Goal: Information Seeking & Learning: Find specific fact

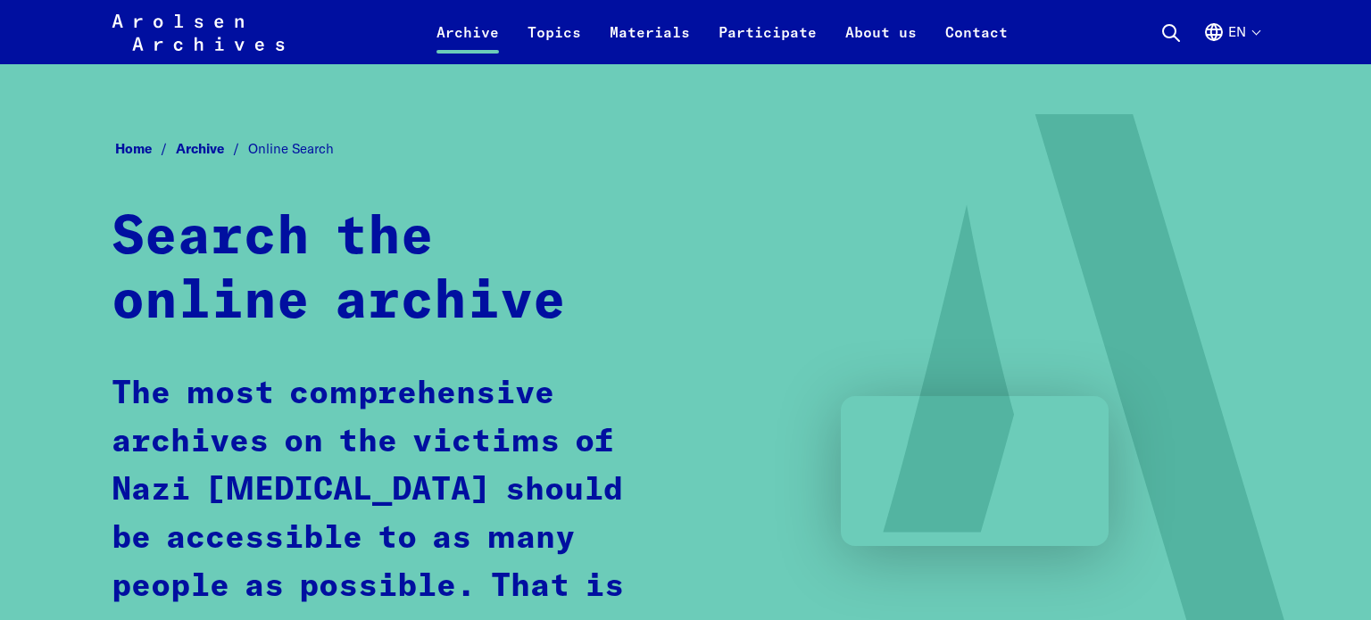
scroll to position [1604, 0]
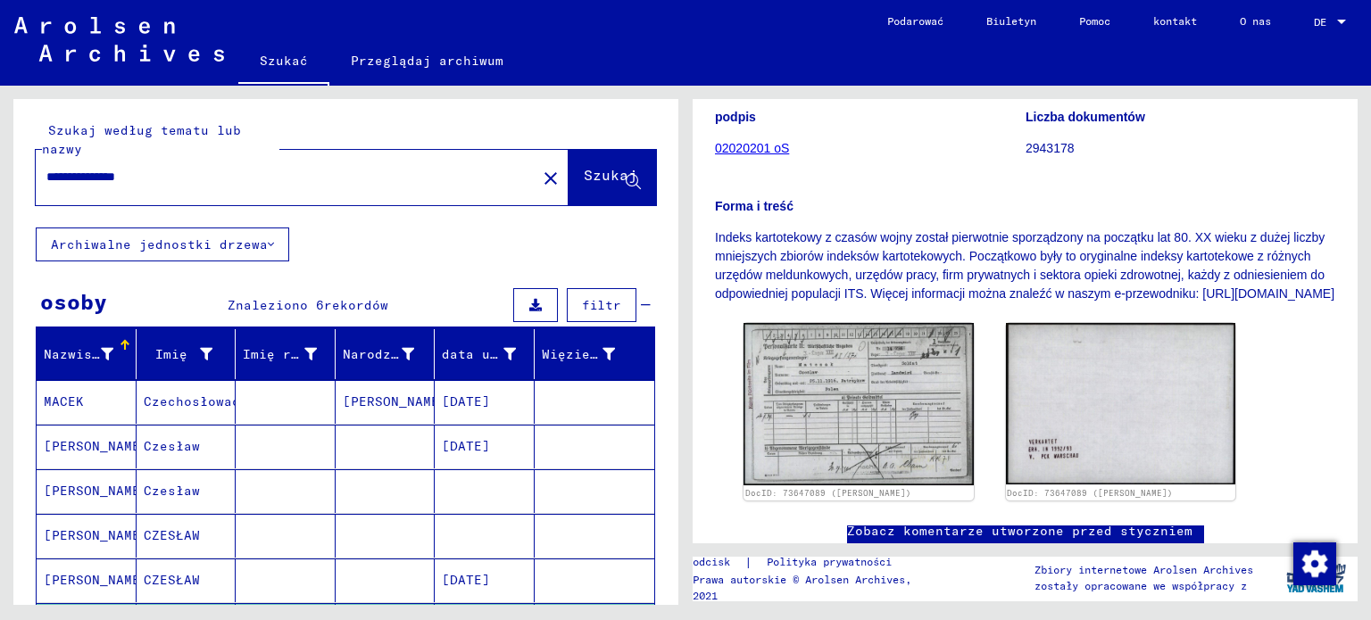
drag, startPoint x: 100, startPoint y: 176, endPoint x: 39, endPoint y: 170, distance: 61.0
click at [39, 170] on div "**********" at bounding box center [281, 177] width 490 height 40
click at [82, 171] on input "**********" at bounding box center [285, 177] width 479 height 19
type input "**********"
drag, startPoint x: 585, startPoint y: 180, endPoint x: 521, endPoint y: 181, distance: 64.3
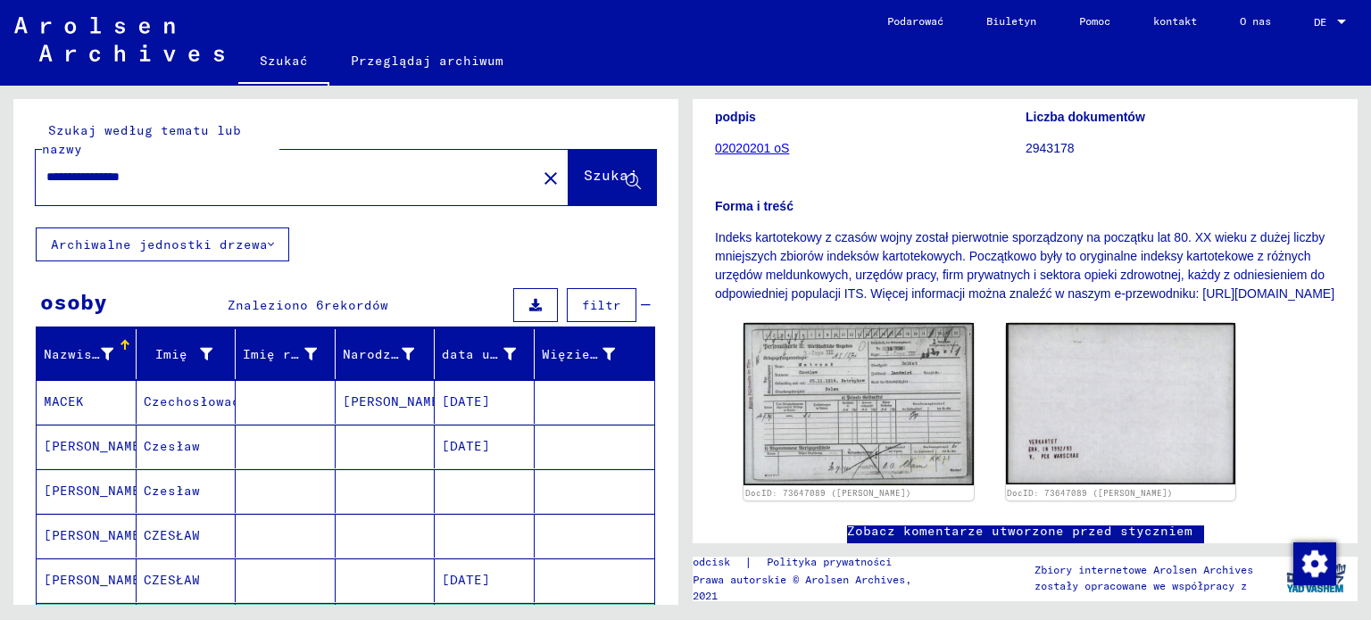
click at [585, 181] on font "Szukaj" at bounding box center [611, 175] width 54 height 18
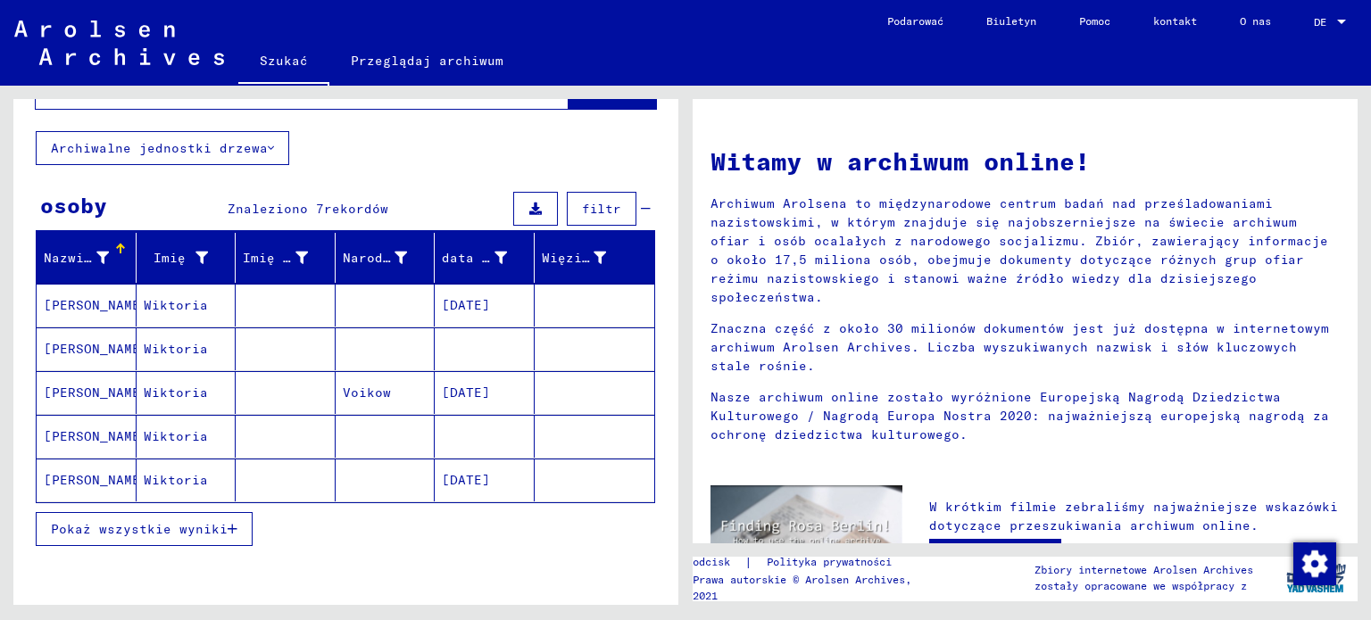
scroll to position [100, 0]
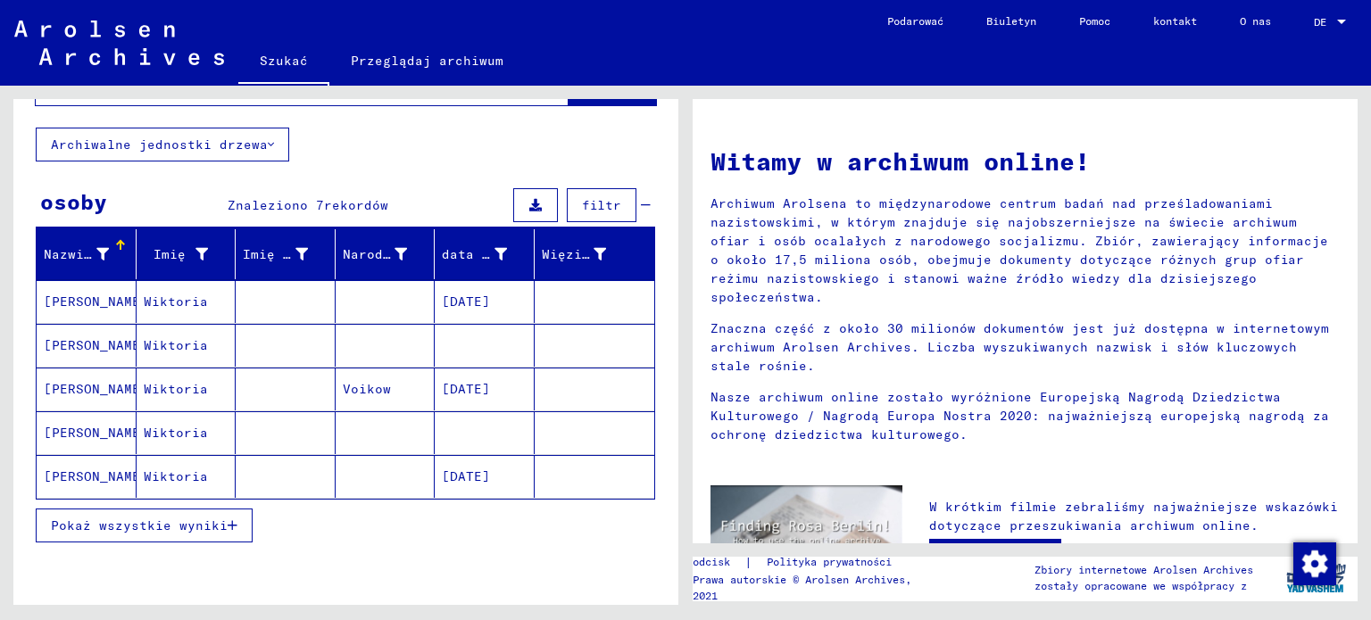
click at [174, 300] on font "Wiktoria" at bounding box center [176, 302] width 64 height 16
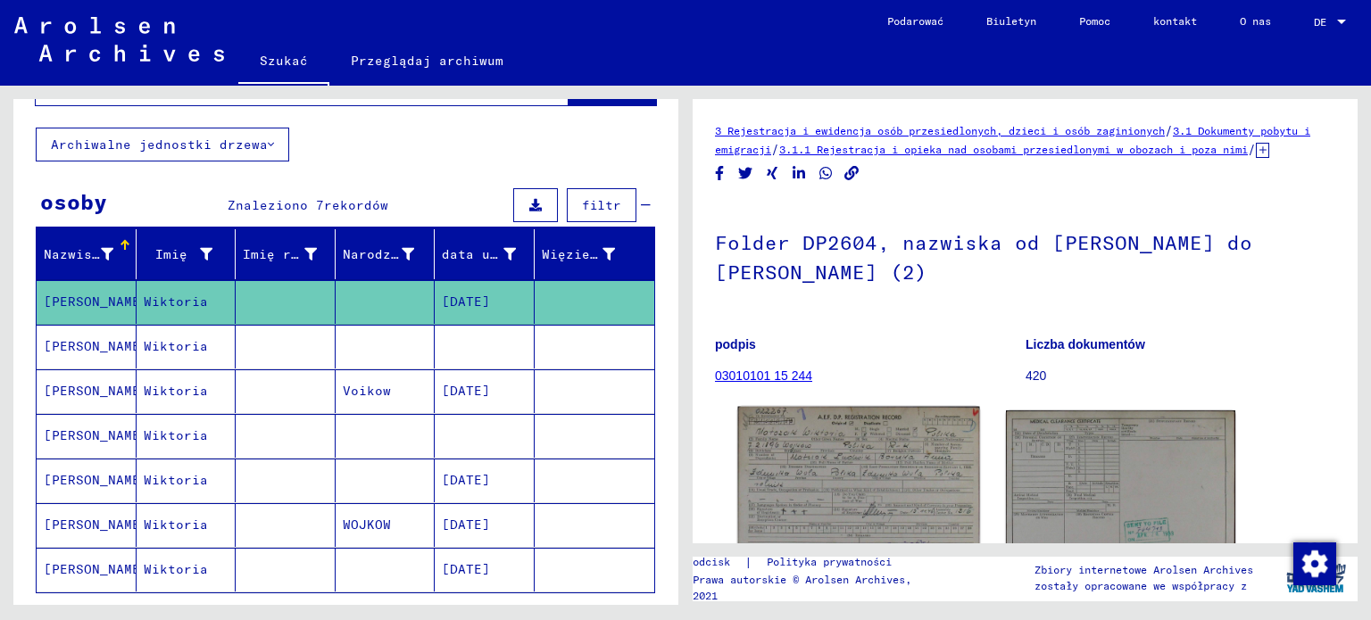
click at [893, 479] on img at bounding box center [858, 482] width 241 height 151
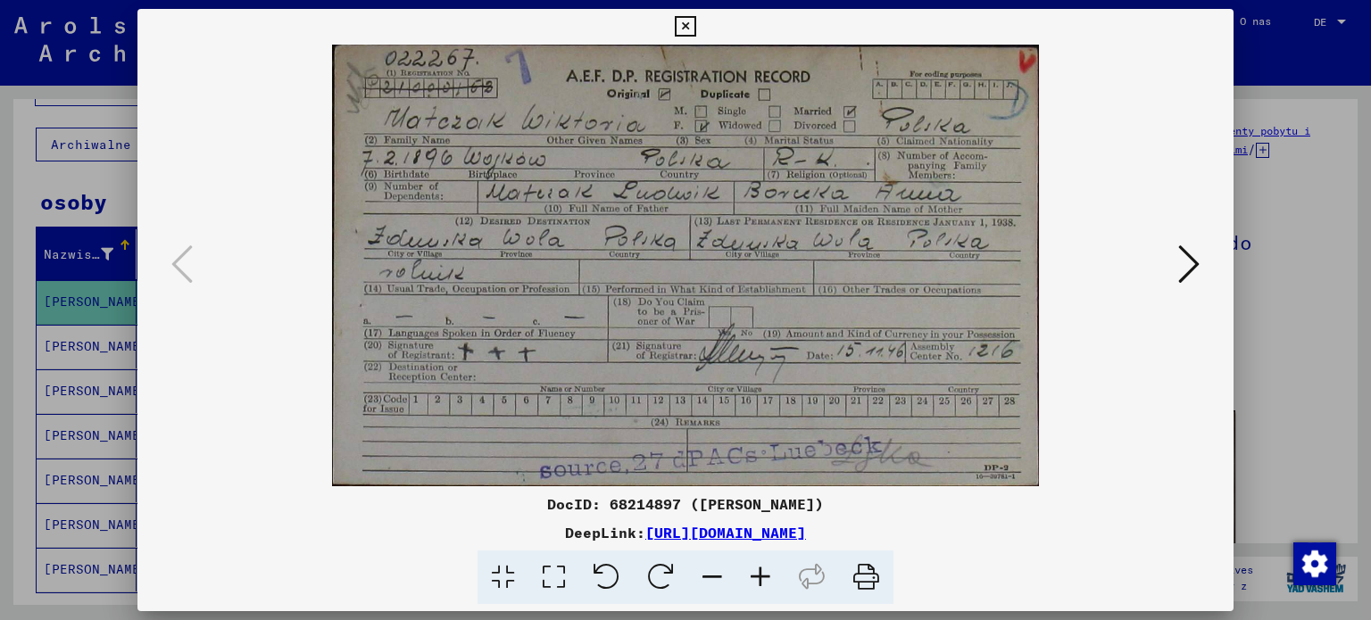
click at [1190, 267] on icon at bounding box center [1188, 264] width 21 height 43
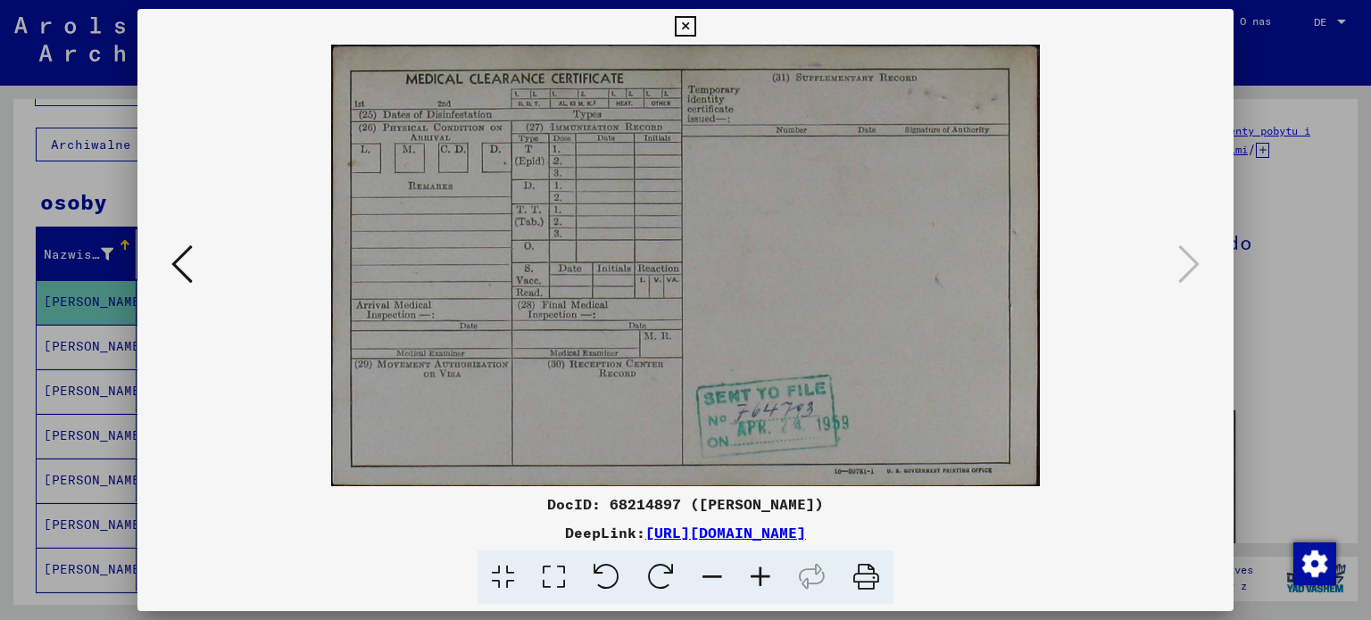
click at [1295, 370] on div at bounding box center [685, 310] width 1371 height 620
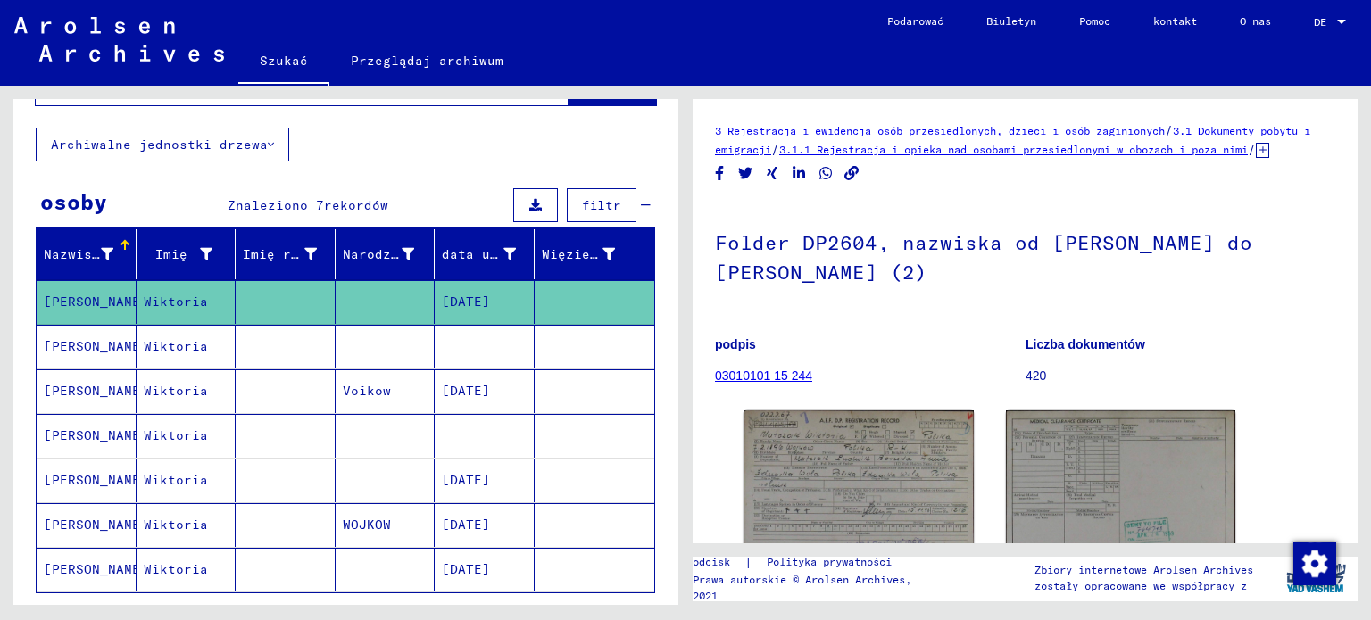
click at [157, 383] on font "Wiktoria" at bounding box center [176, 391] width 64 height 16
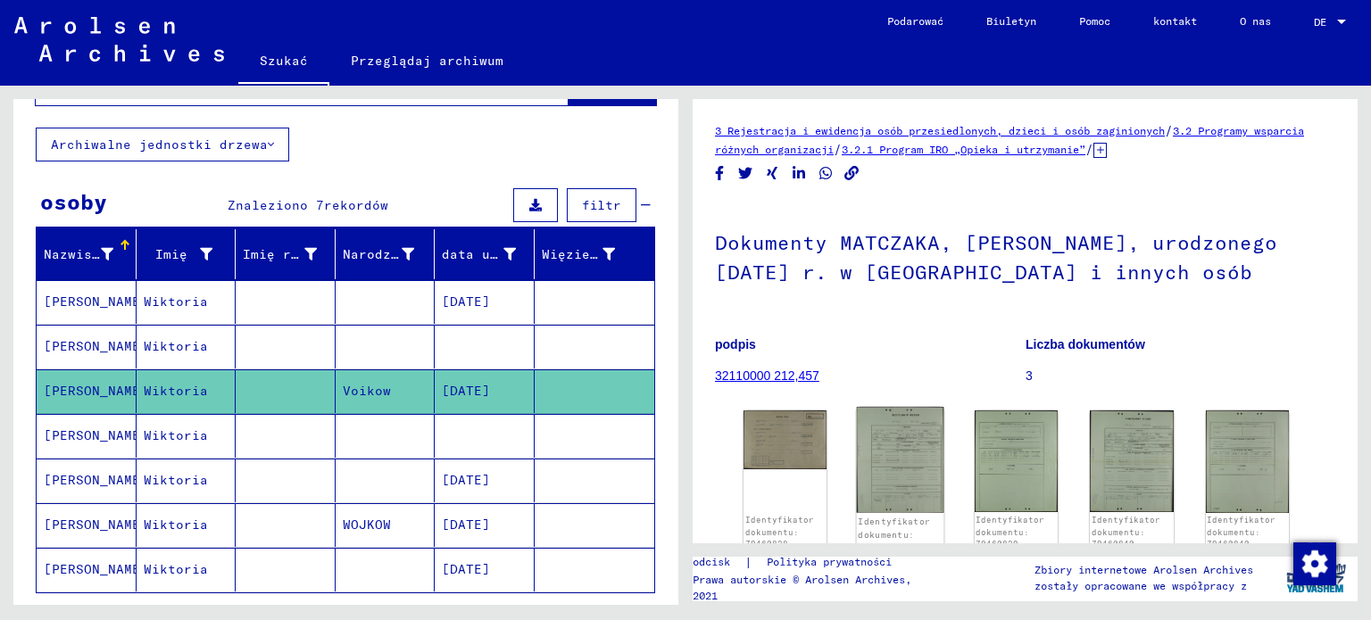
click at [914, 452] on img at bounding box center [900, 460] width 87 height 106
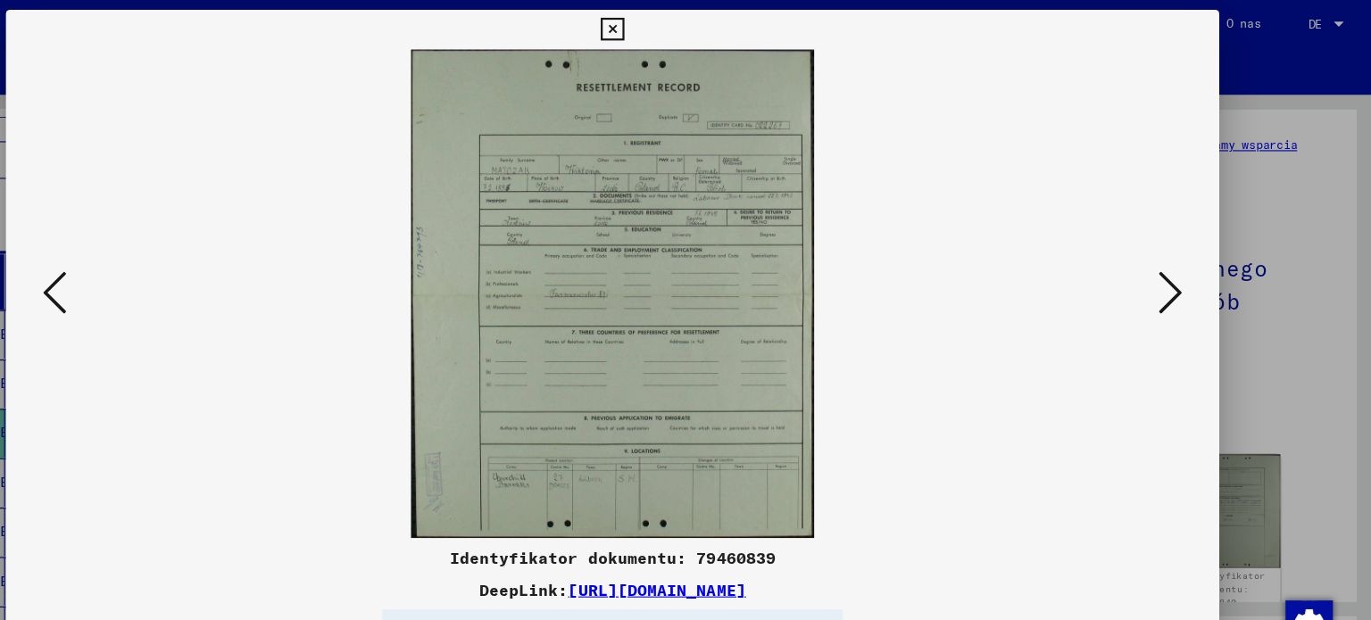
click at [1181, 256] on icon at bounding box center [1188, 264] width 21 height 43
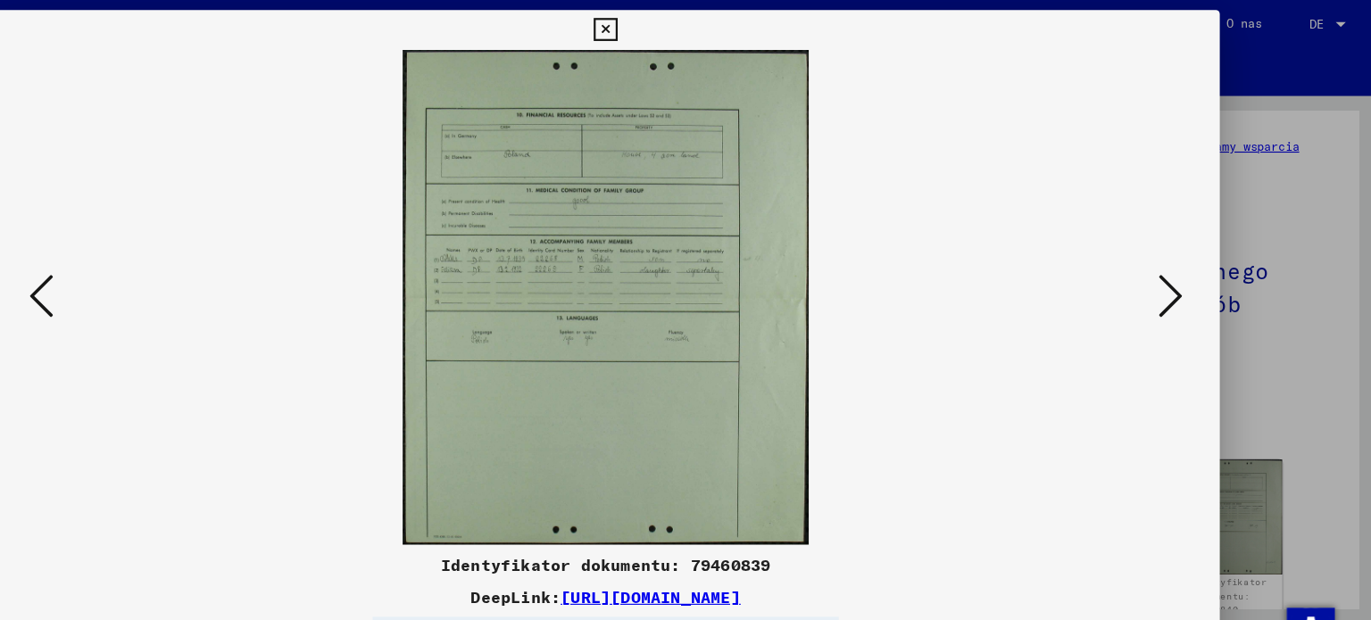
drag, startPoint x: 176, startPoint y: 269, endPoint x: 203, endPoint y: 270, distance: 26.8
click at [177, 269] on icon at bounding box center [181, 264] width 21 height 43
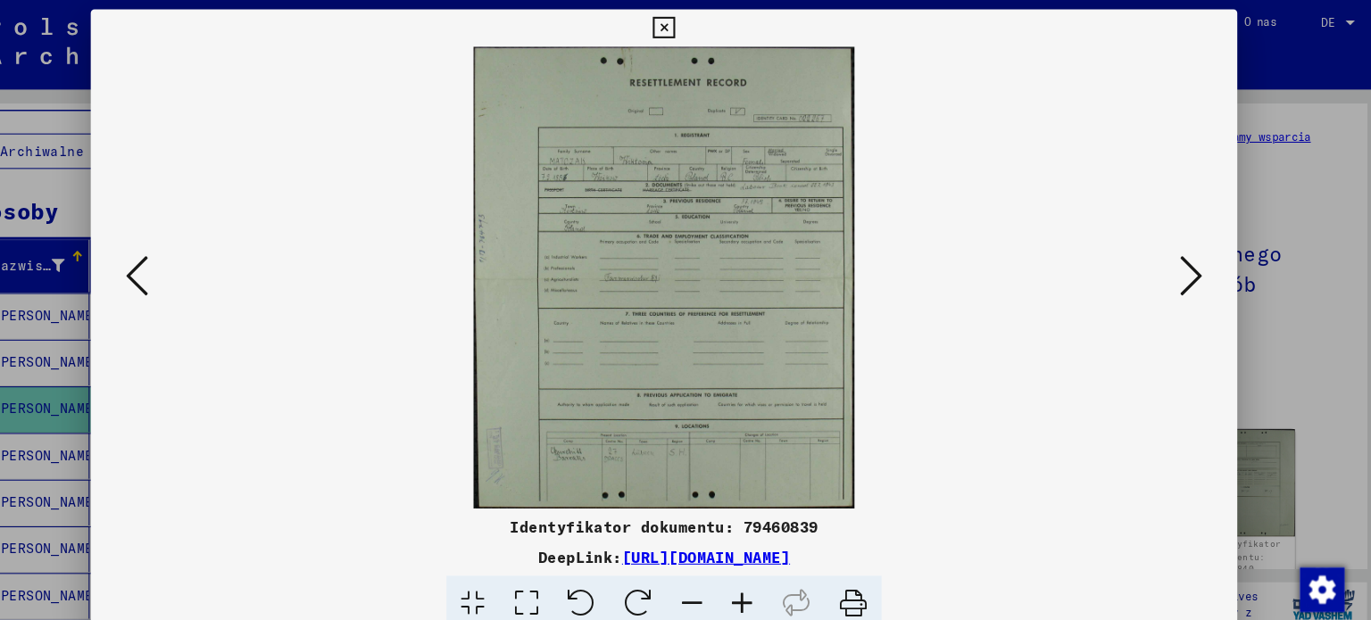
click at [1307, 168] on div at bounding box center [685, 310] width 1371 height 620
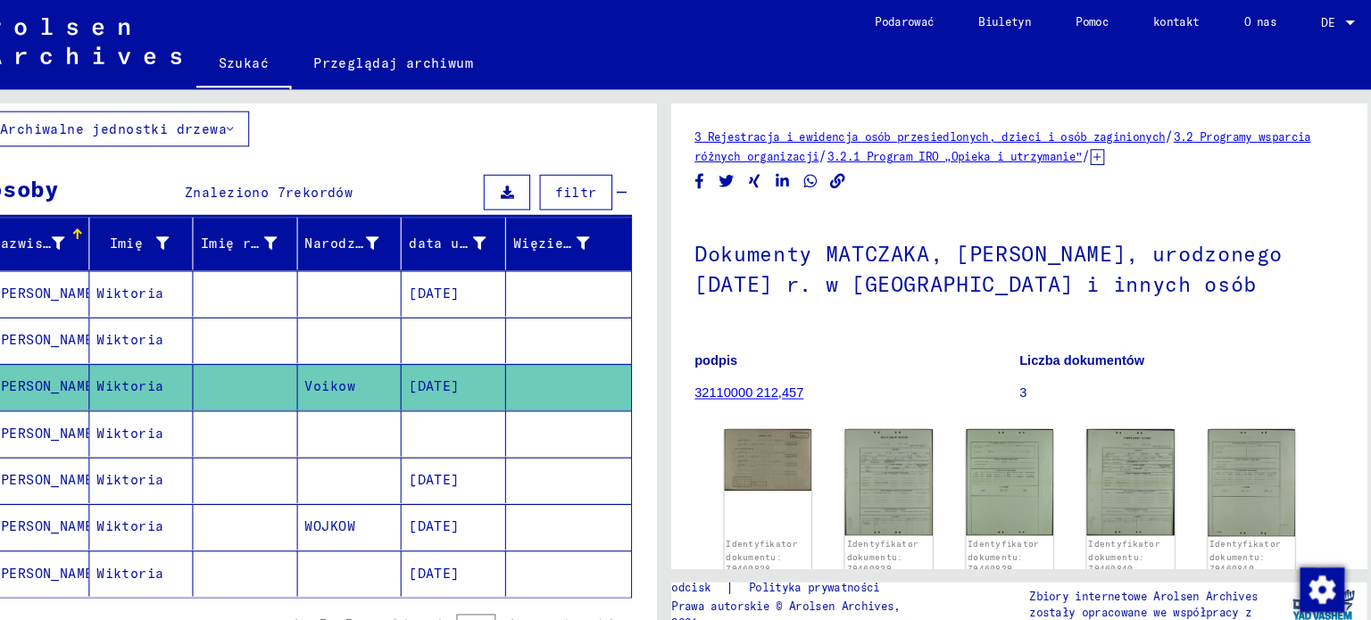
scroll to position [131, 0]
